Goal: Book appointment/travel/reservation

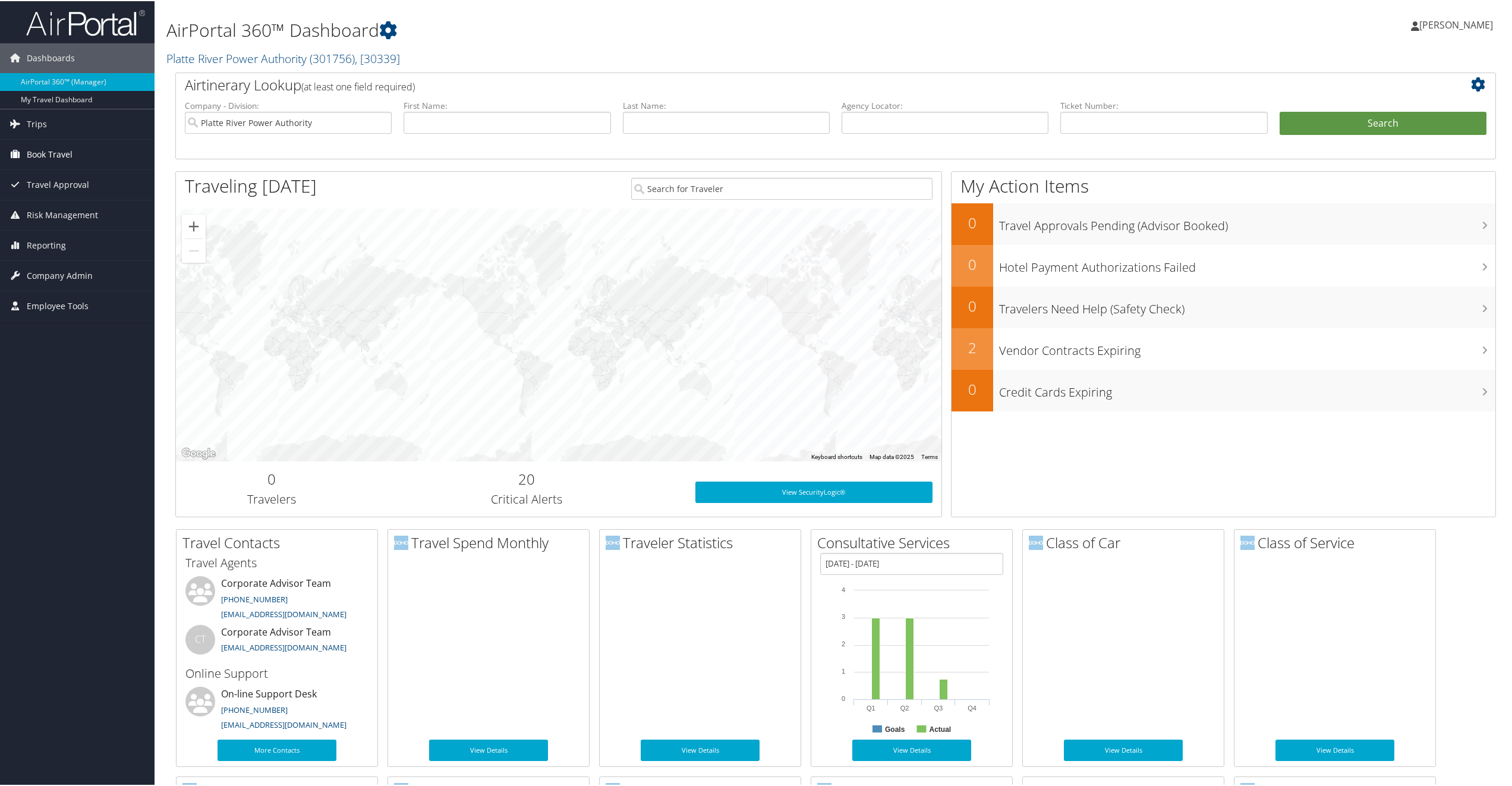
click at [60, 143] on span "Book Travel" at bounding box center [50, 153] width 46 height 29
click at [55, 191] on link "Book/Manage Online Trips" at bounding box center [77, 194] width 154 height 18
